Goal: Task Accomplishment & Management: Use online tool/utility

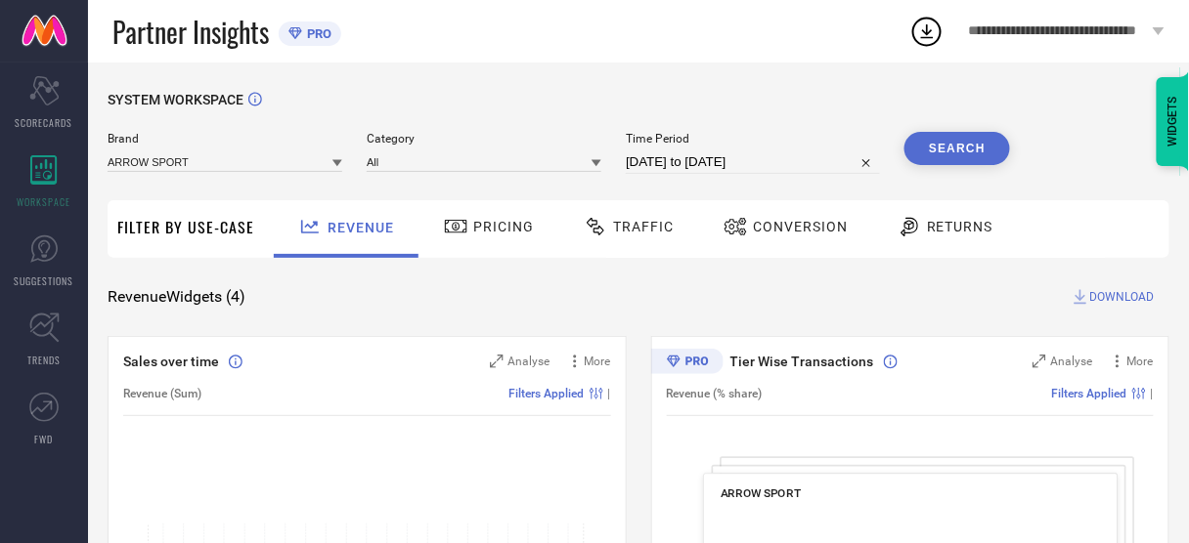
click at [189, 167] on input at bounding box center [225, 162] width 235 height 21
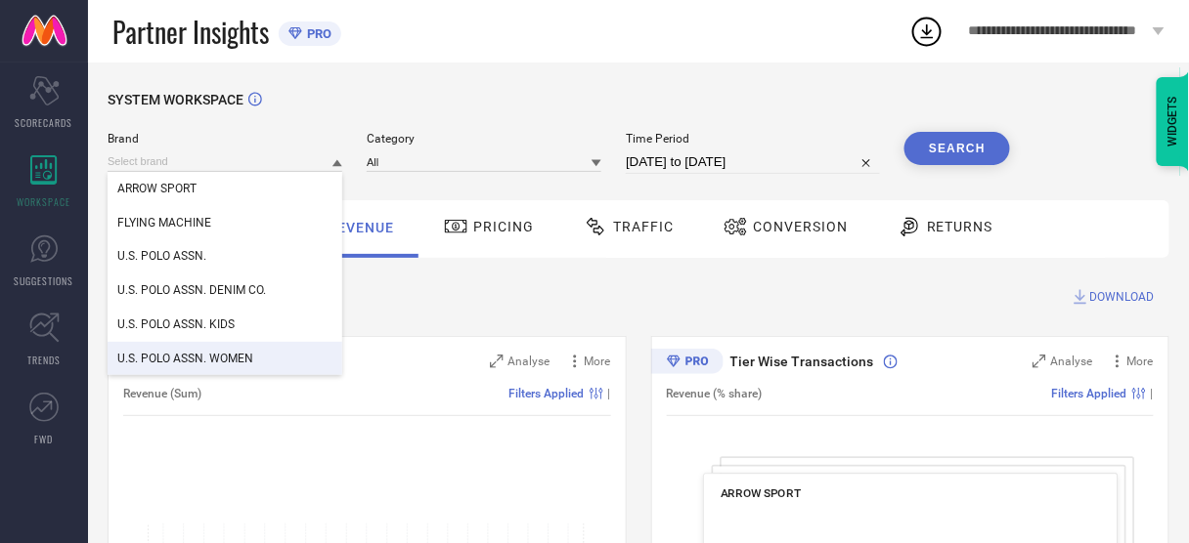
click at [220, 347] on div "U.S. POLO ASSN. WOMEN" at bounding box center [225, 358] width 235 height 33
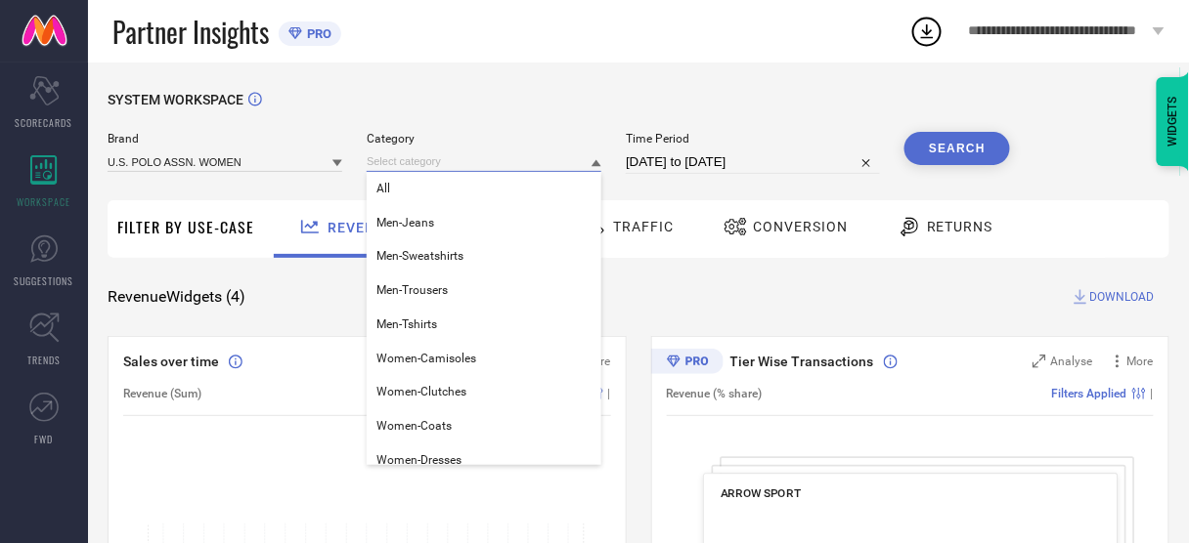
click at [410, 166] on input at bounding box center [484, 162] width 235 height 21
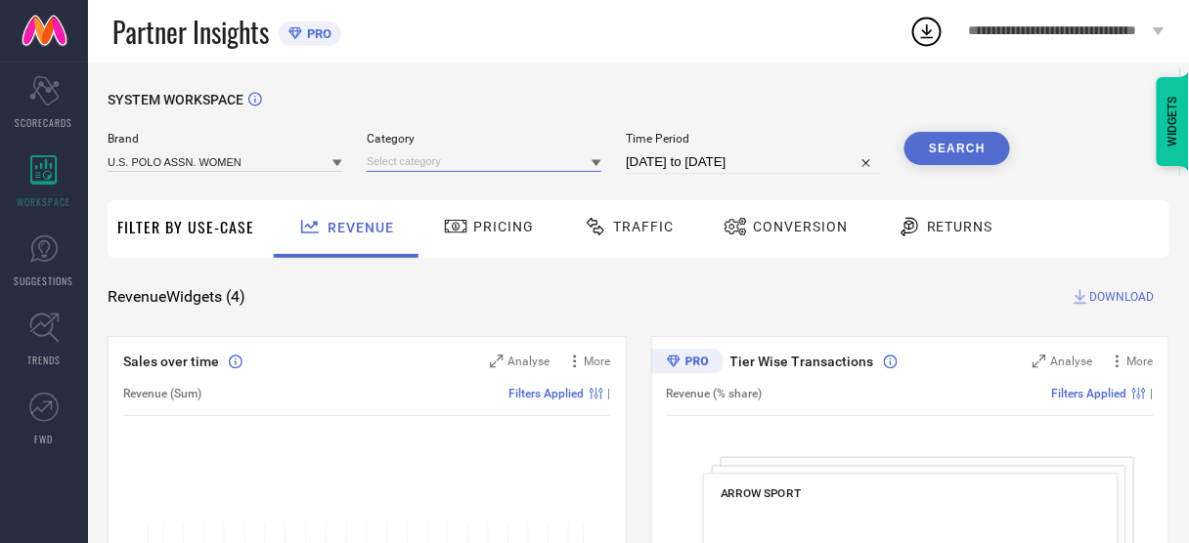
click at [400, 166] on input at bounding box center [484, 162] width 235 height 21
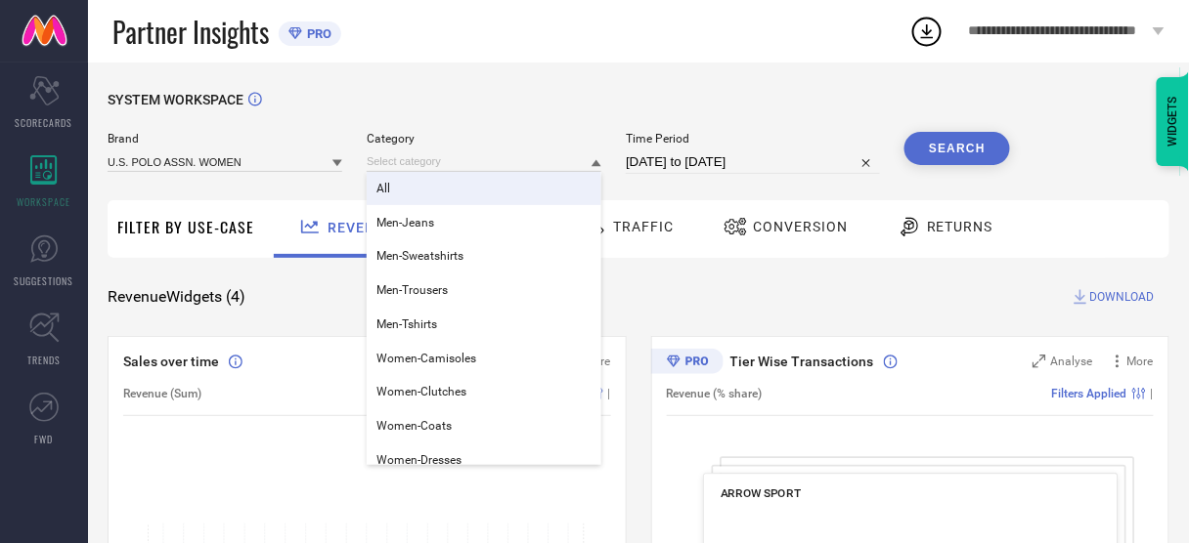
click at [399, 197] on div "All" at bounding box center [484, 188] width 235 height 33
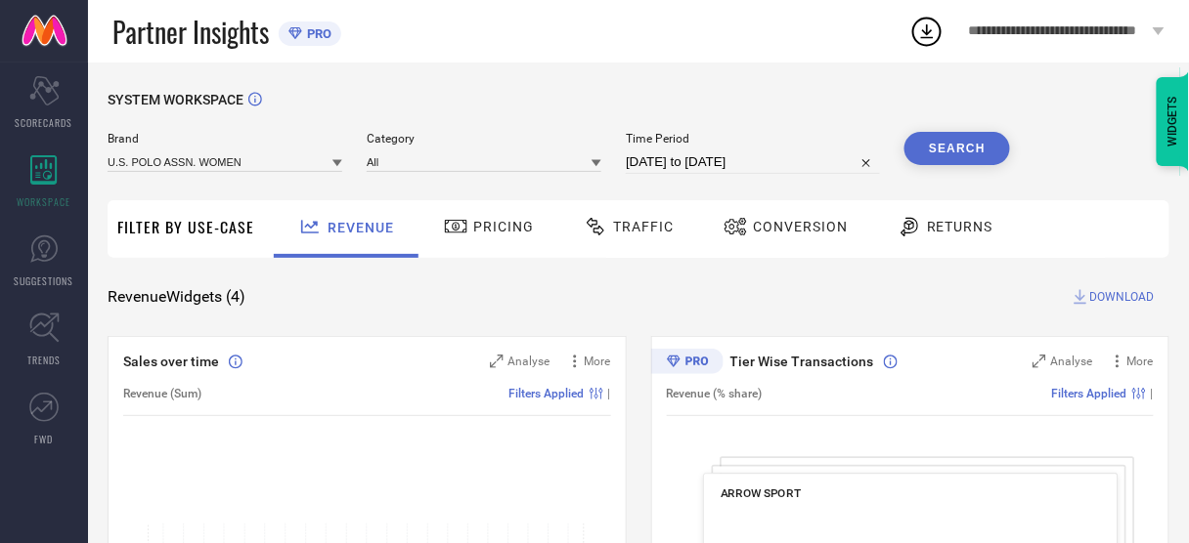
select select "7"
select select "2025"
select select "8"
select select "2025"
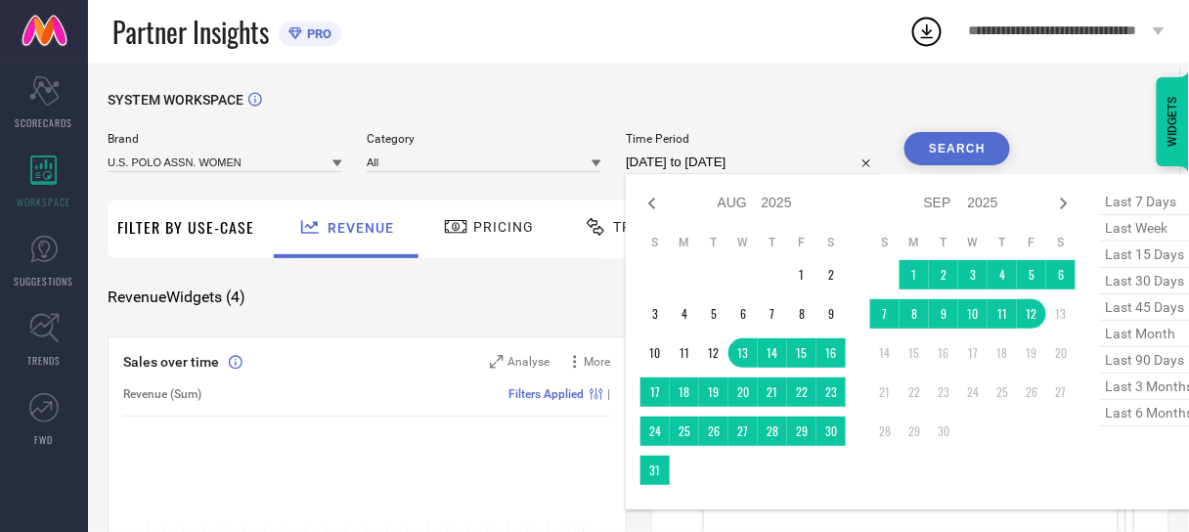
click at [688, 171] on input "[DATE] to [DATE]" at bounding box center [753, 162] width 254 height 23
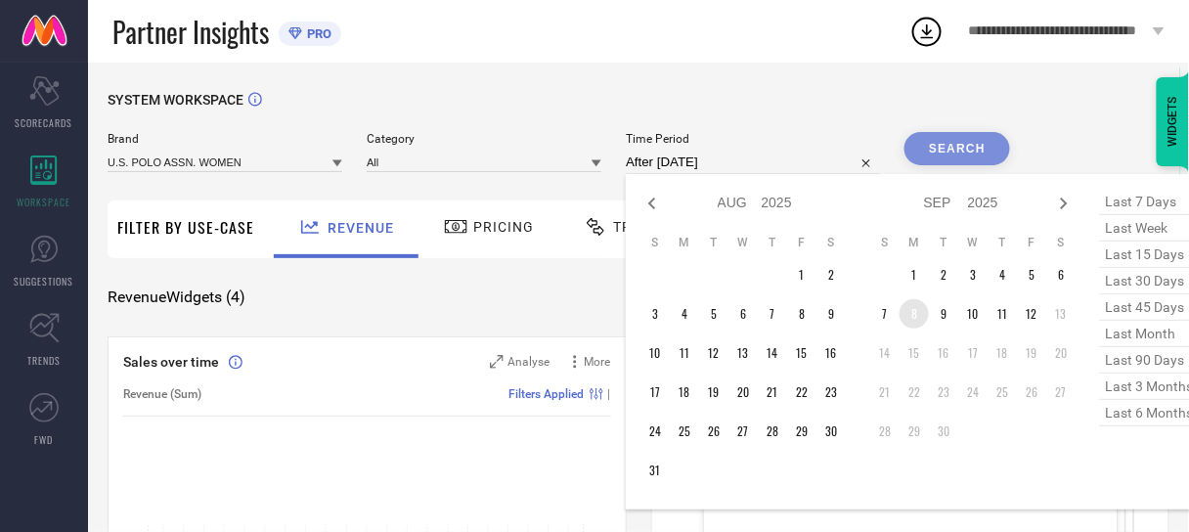
click at [910, 324] on td "8" at bounding box center [913, 313] width 29 height 29
type input "[DATE] to [DATE]"
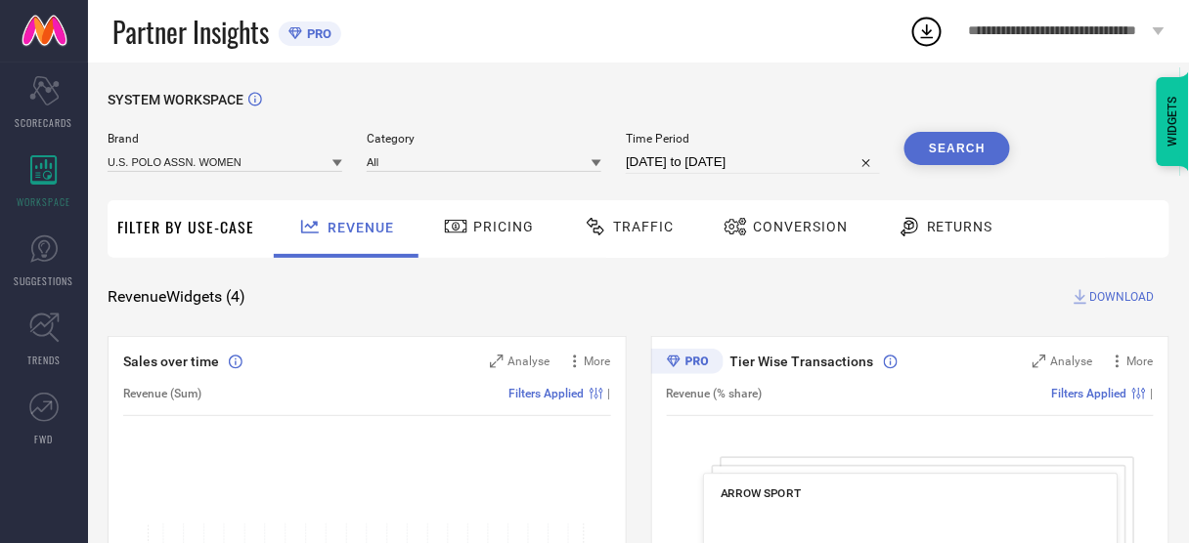
click at [975, 153] on button "Search" at bounding box center [957, 148] width 106 height 33
click at [800, 242] on div "Conversion" at bounding box center [785, 226] width 134 height 33
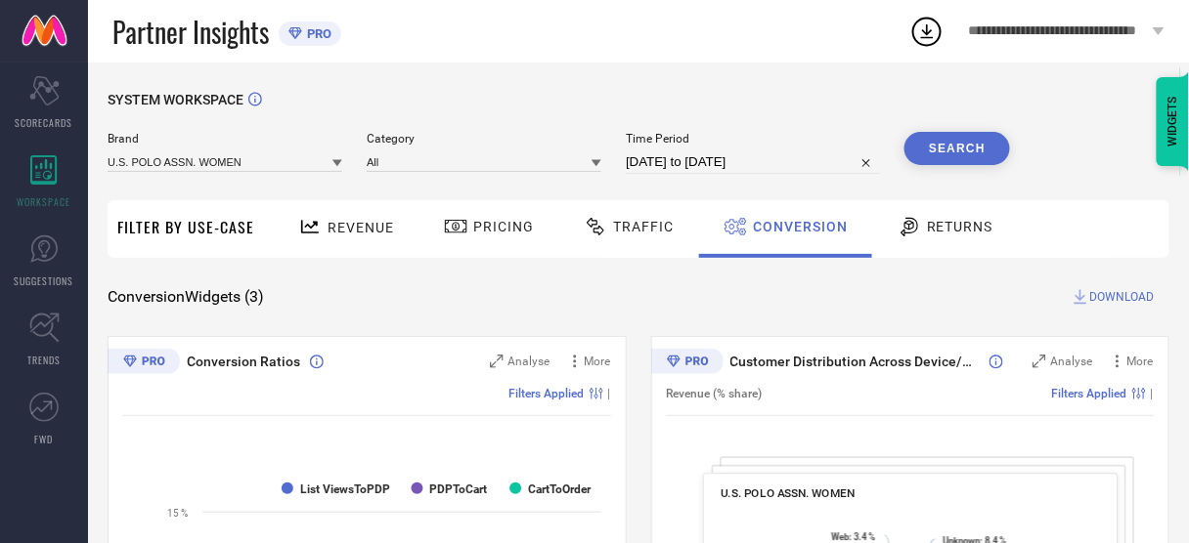
click at [1114, 300] on span "DOWNLOAD" at bounding box center [1122, 297] width 65 height 20
